Goal: Task Accomplishment & Management: Manage account settings

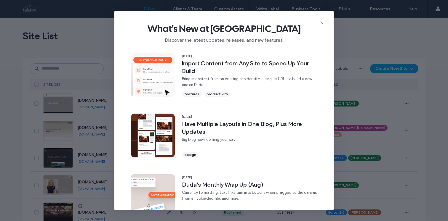
click at [318, 24] on span "What's New at Duda" at bounding box center [224, 29] width 200 height 12
click at [321, 23] on icon at bounding box center [322, 22] width 5 height 5
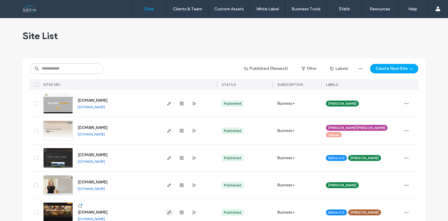
click at [167, 210] on span "button" at bounding box center [169, 212] width 7 height 7
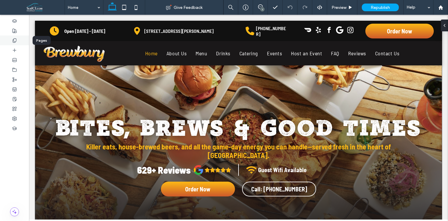
click at [15, 37] on div at bounding box center [14, 41] width 29 height 10
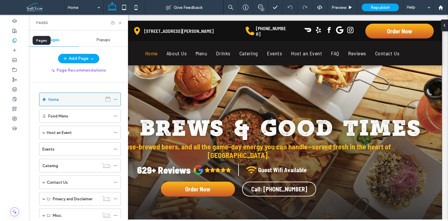
click at [115, 100] on icon at bounding box center [116, 100] width 4 height 4
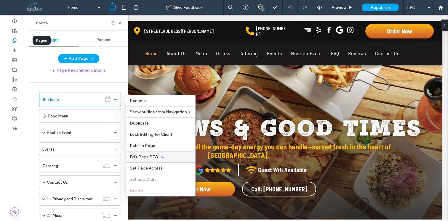
click at [145, 155] on span "Edit Page SEO" at bounding box center [144, 157] width 28 height 5
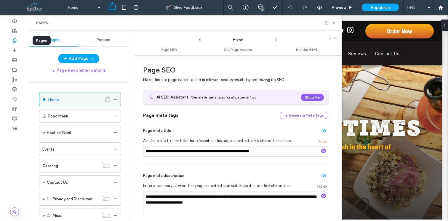
click at [116, 100] on icon at bounding box center [116, 100] width 4 height 4
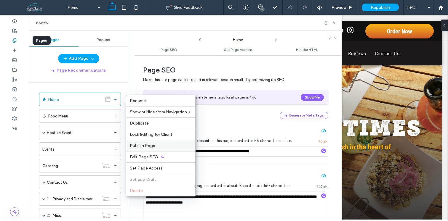
click at [146, 148] on span "Publish Page" at bounding box center [142, 145] width 25 height 5
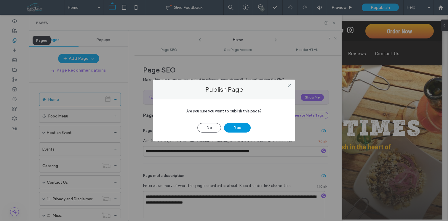
click at [237, 129] on button "Yes" at bounding box center [237, 127] width 27 height 9
